Goal: Task Accomplishment & Management: Use online tool/utility

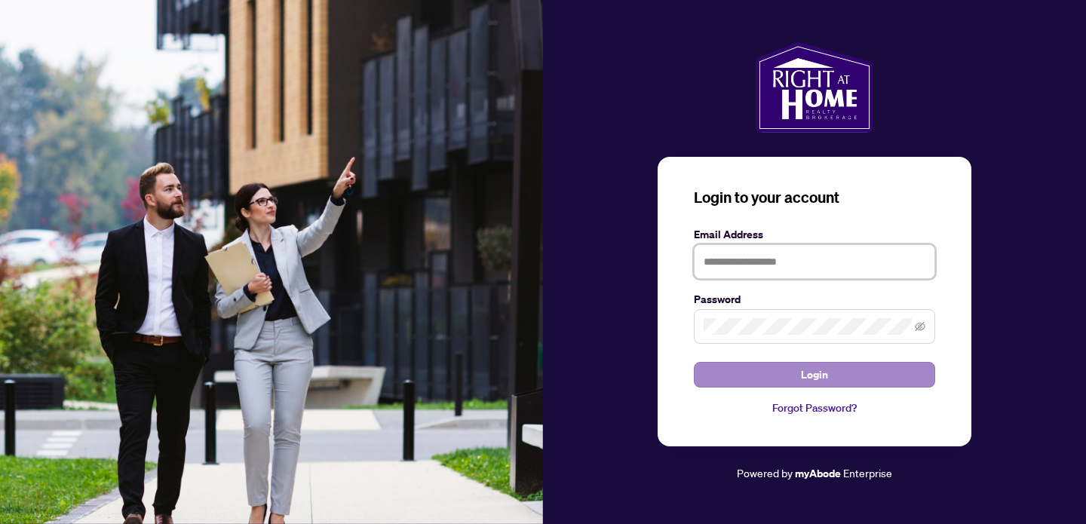
type input "**********"
click at [826, 367] on span "Login" at bounding box center [814, 375] width 27 height 24
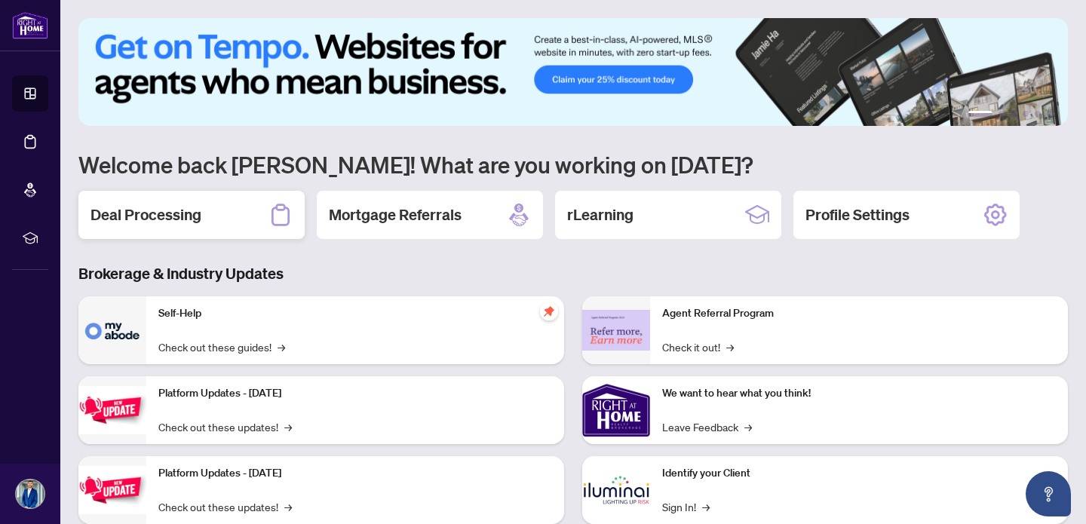
click at [192, 232] on div "Deal Processing" at bounding box center [191, 215] width 226 height 48
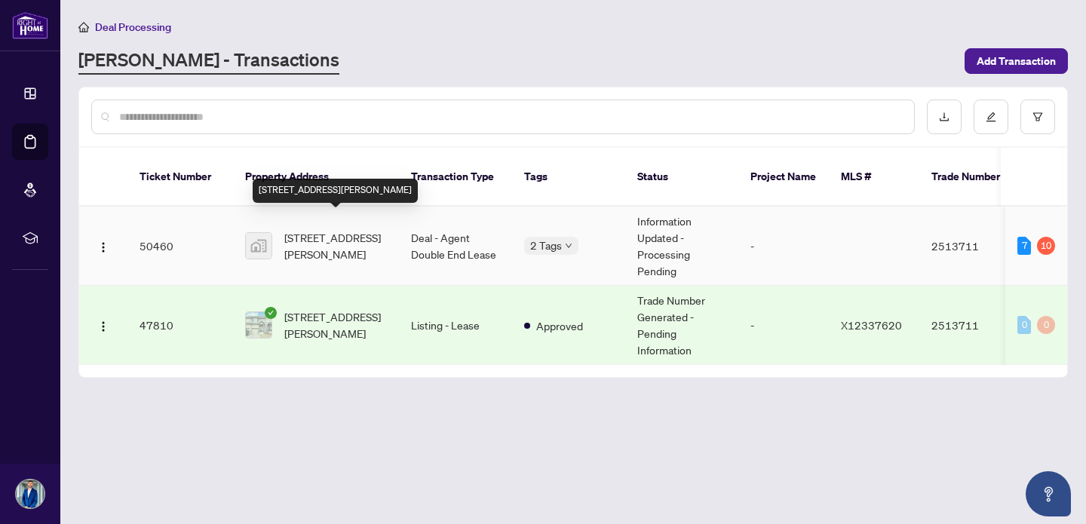
click at [334, 229] on span "[STREET_ADDRESS][PERSON_NAME]" at bounding box center [335, 245] width 103 height 33
